Goal: Task Accomplishment & Management: Complete application form

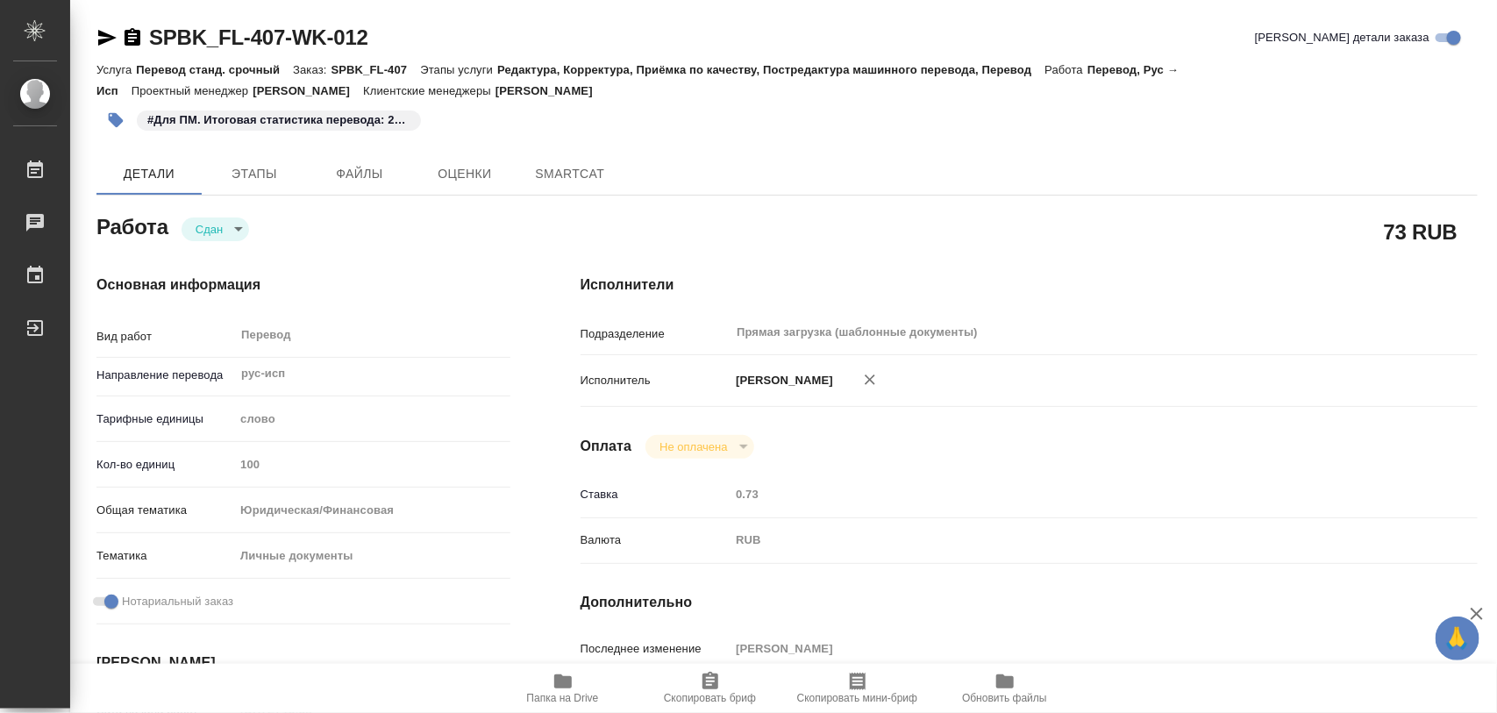
type textarea "x"
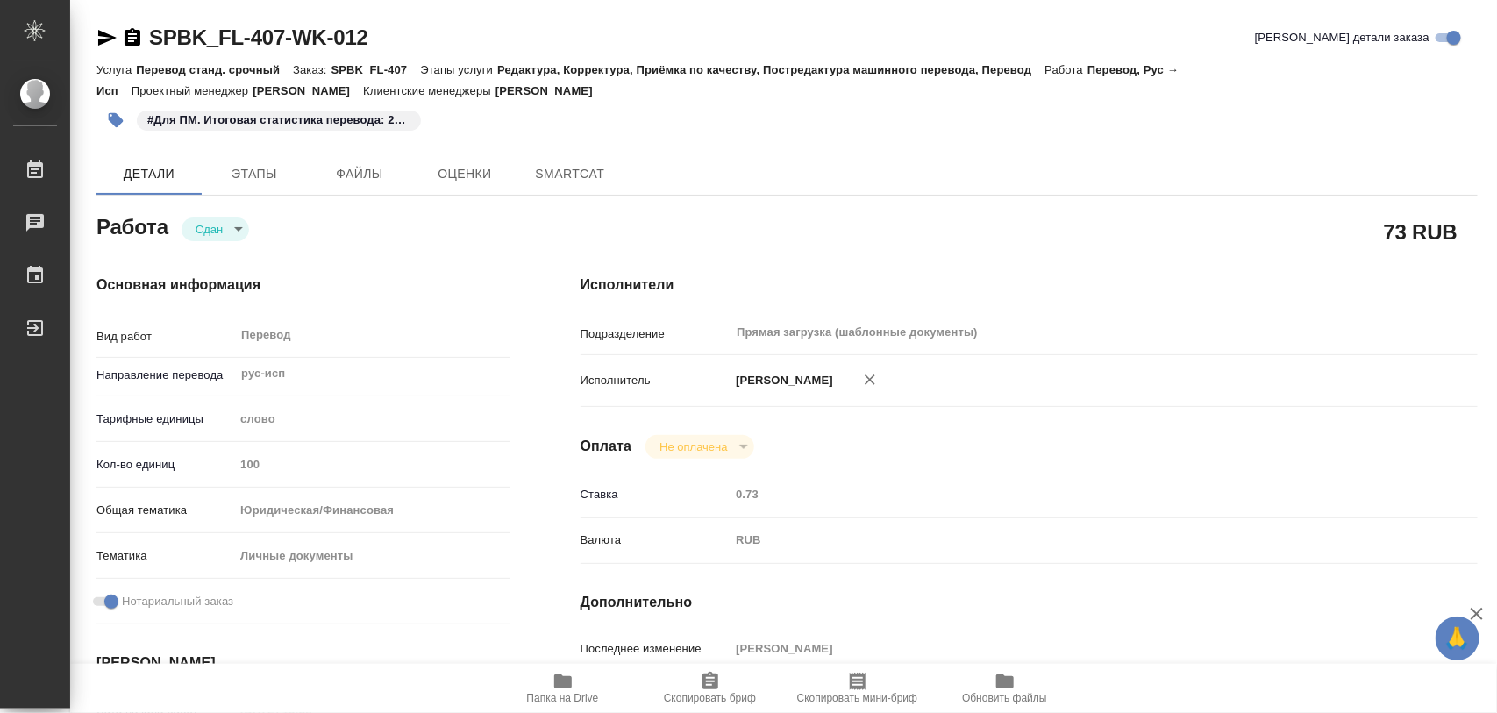
type textarea "x"
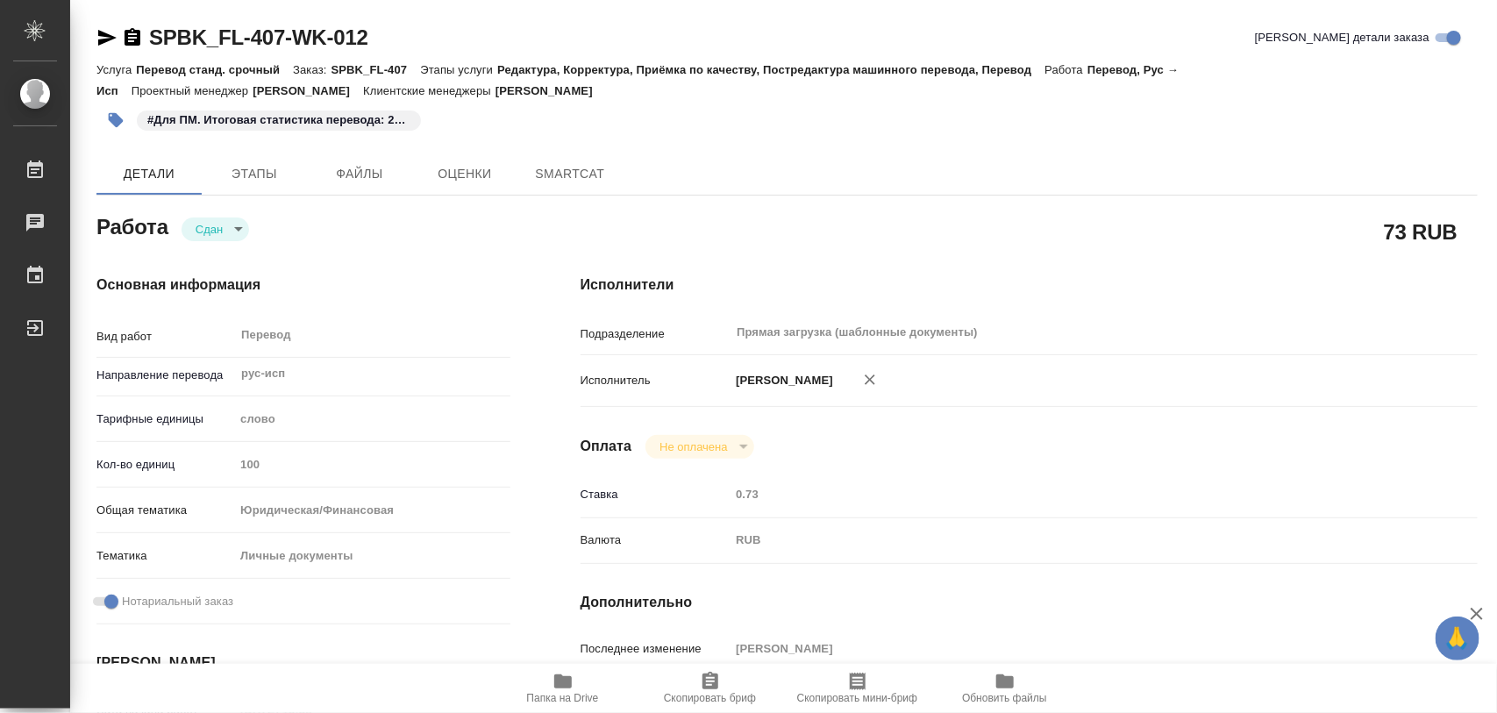
type textarea "x"
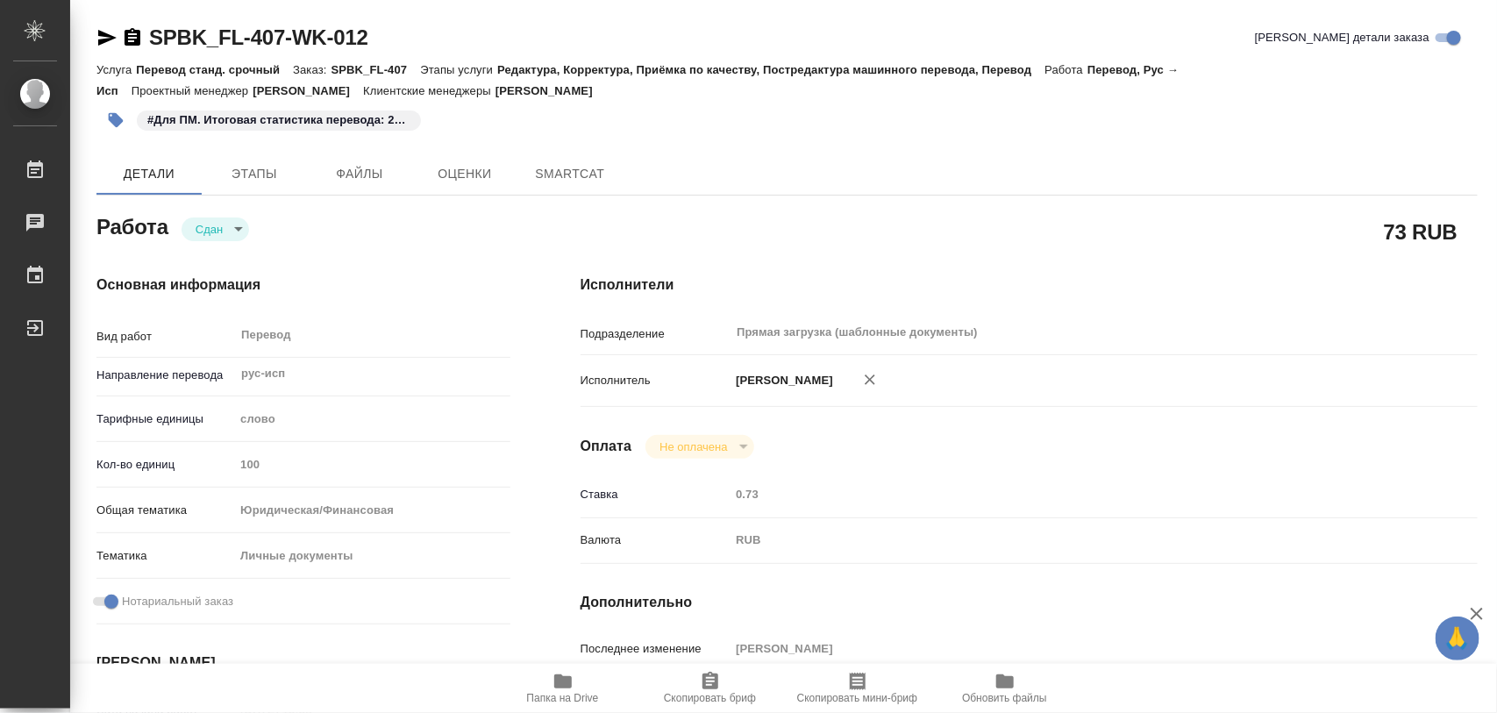
type textarea "x"
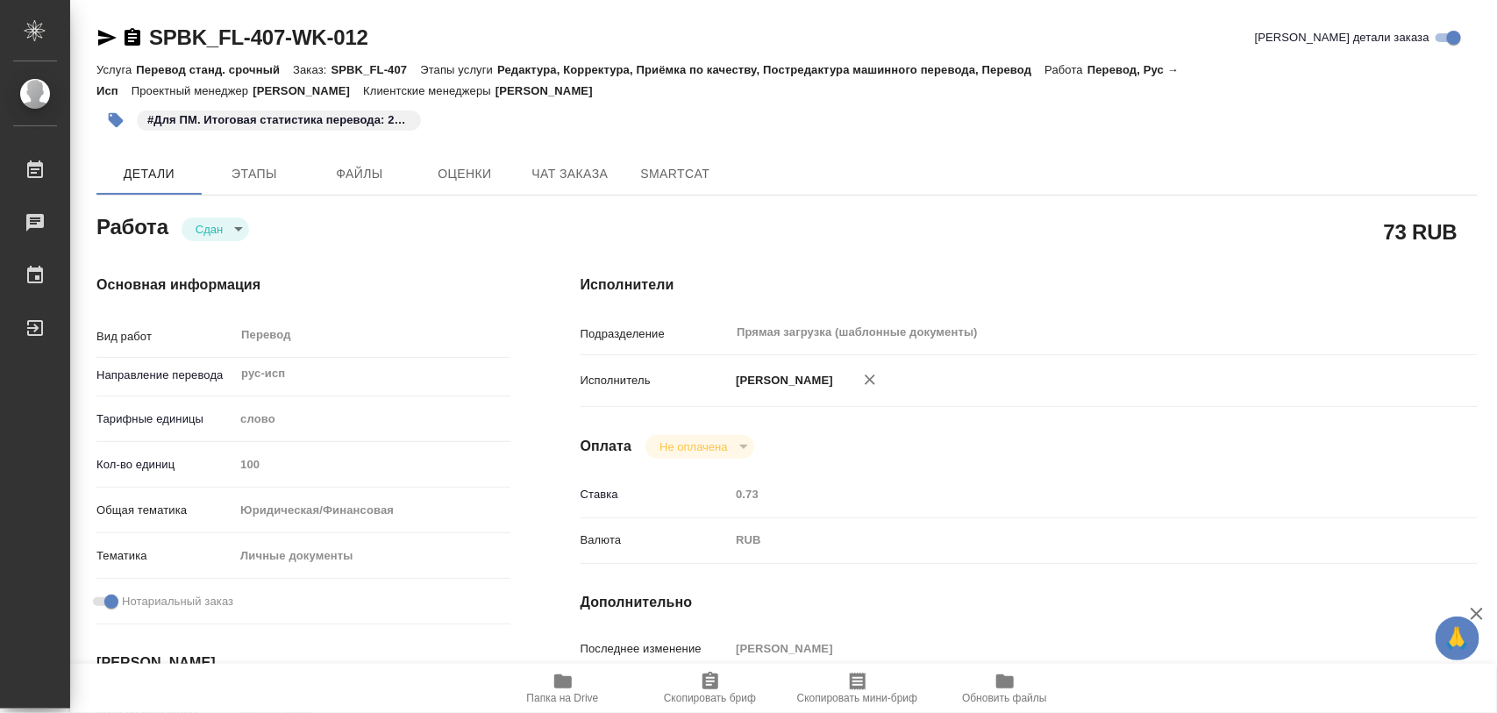
type textarea "x"
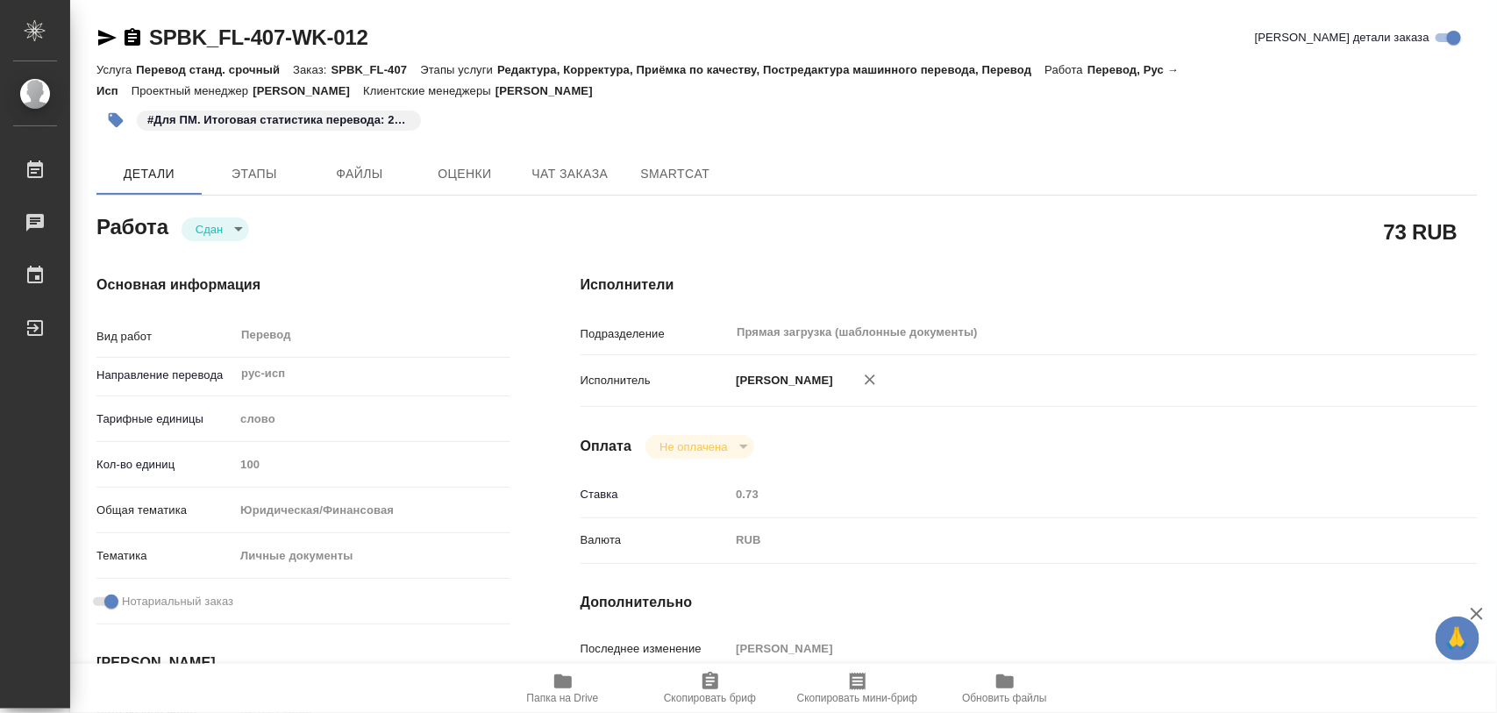
type textarea "x"
